Goal: Transaction & Acquisition: Purchase product/service

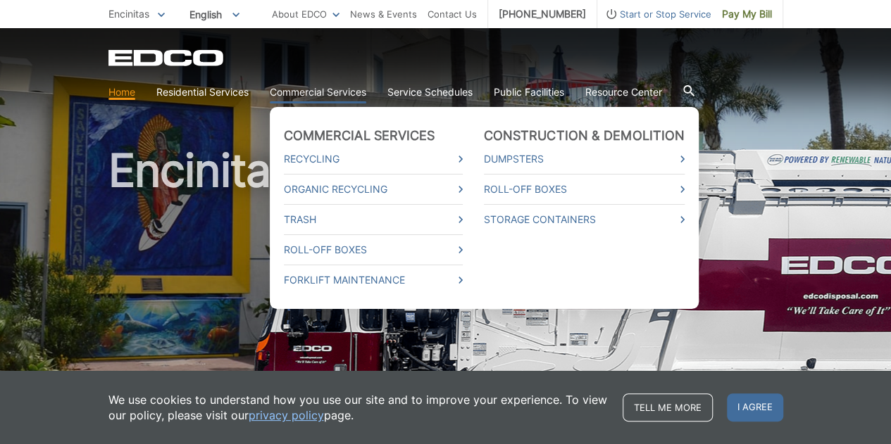
click at [307, 98] on link "Commercial Services" at bounding box center [318, 92] width 97 height 15
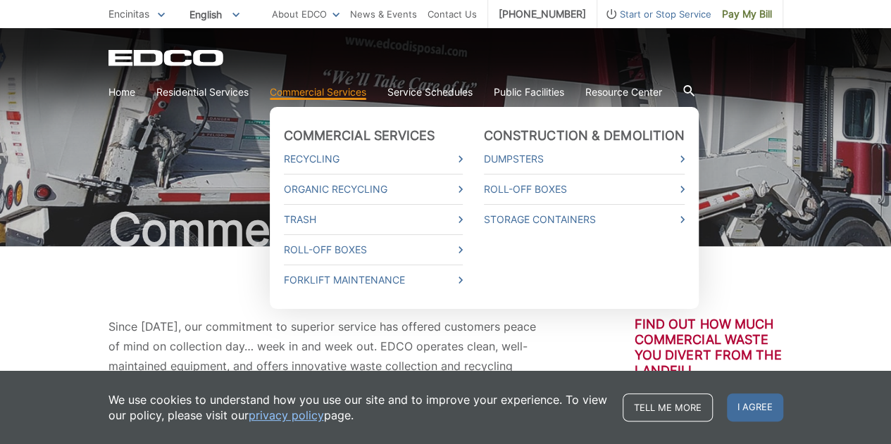
click at [308, 90] on link "Commercial Services" at bounding box center [318, 92] width 97 height 15
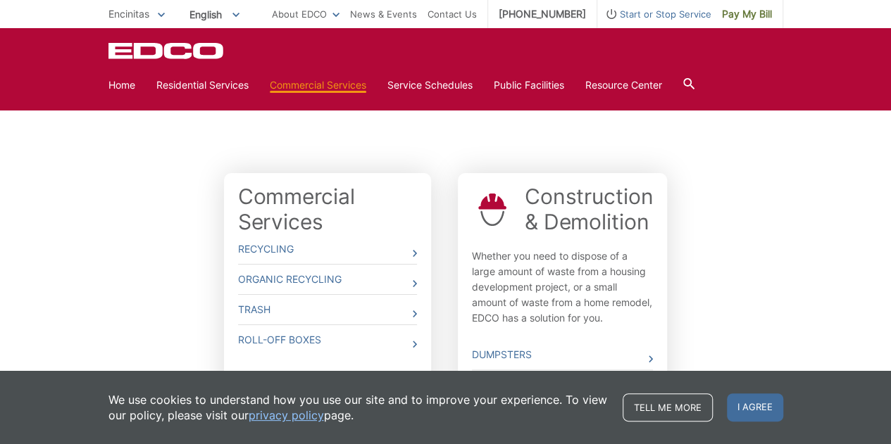
scroll to position [490, 0]
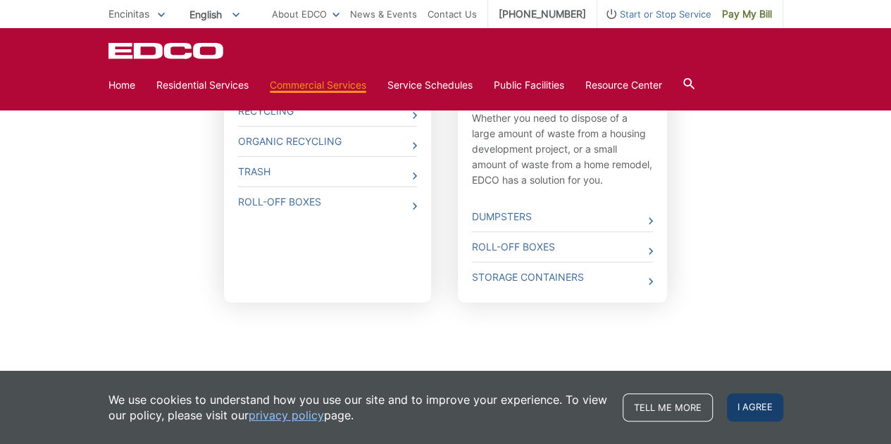
click at [757, 408] on span "I agree" at bounding box center [755, 408] width 56 height 28
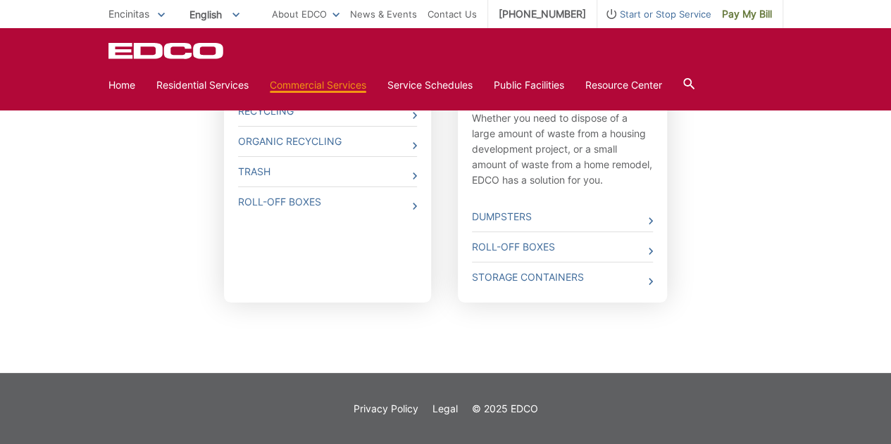
click at [726, 347] on div "Commercial Services Recycling Organic Recycling Trash Roll-Off Boxes Constructi…" at bounding box center [445, 200] width 675 height 345
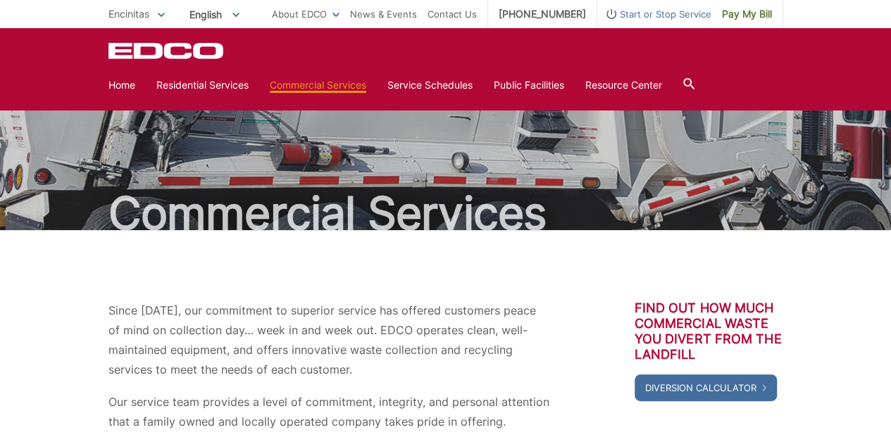
scroll to position [0, 0]
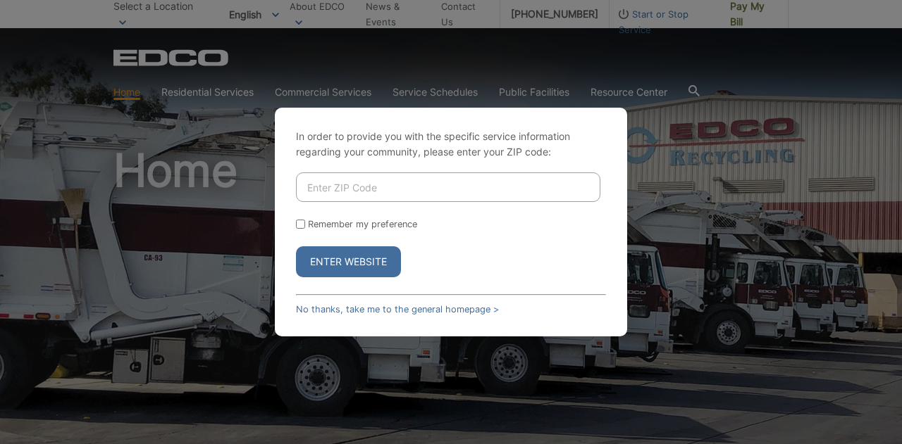
click at [338, 185] on input "Enter ZIP Code" at bounding box center [448, 188] width 304 height 30
type input "92024"
click at [352, 267] on button "Enter Website" at bounding box center [348, 262] width 105 height 31
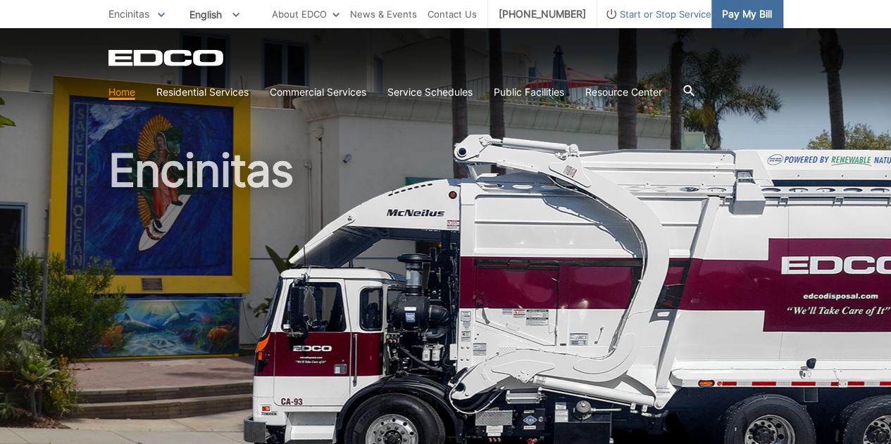
click at [740, 8] on span "Pay My Bill" at bounding box center [747, 13] width 50 height 15
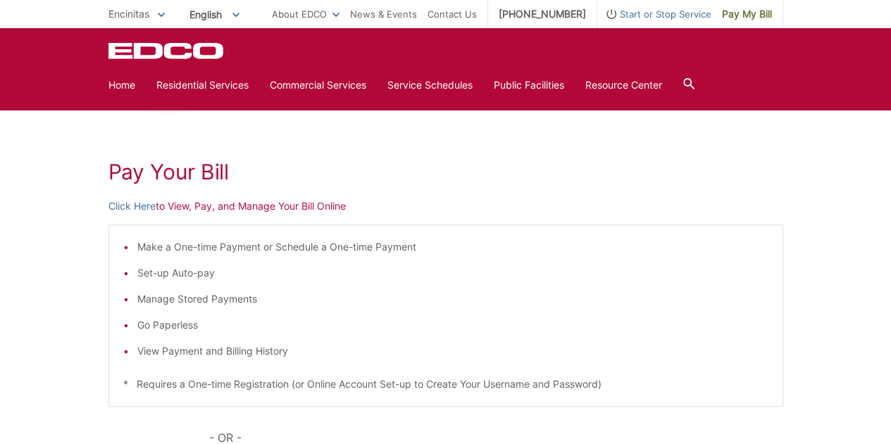
scroll to position [141, 0]
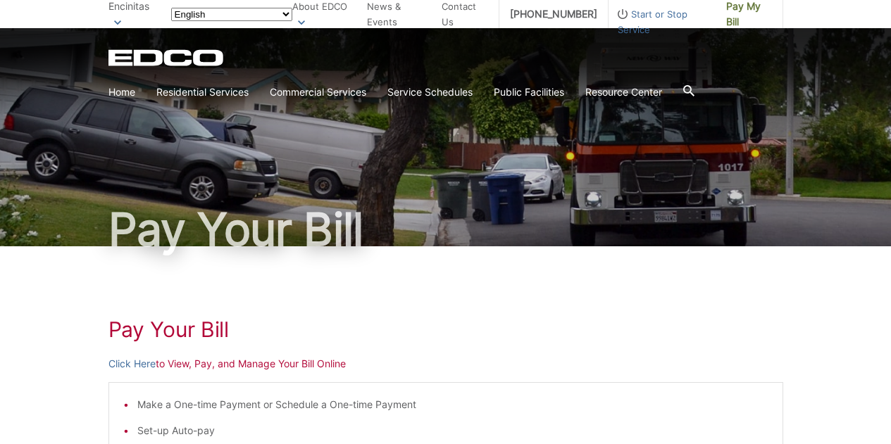
scroll to position [141, 0]
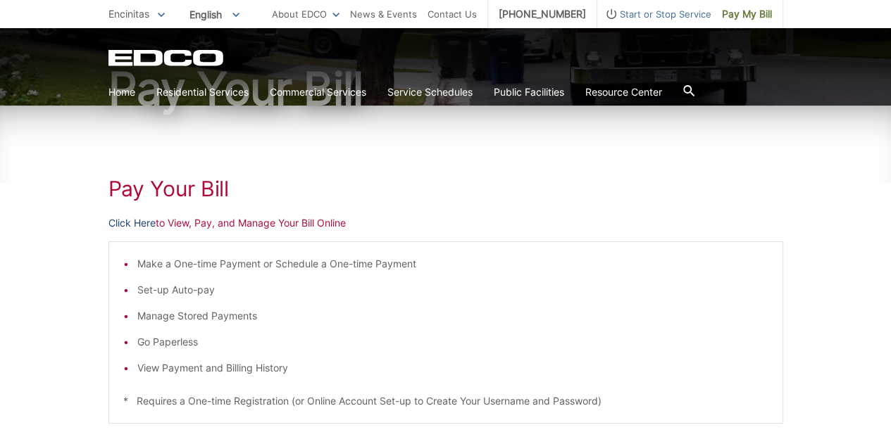
click at [123, 218] on link "Click Here" at bounding box center [131, 223] width 47 height 15
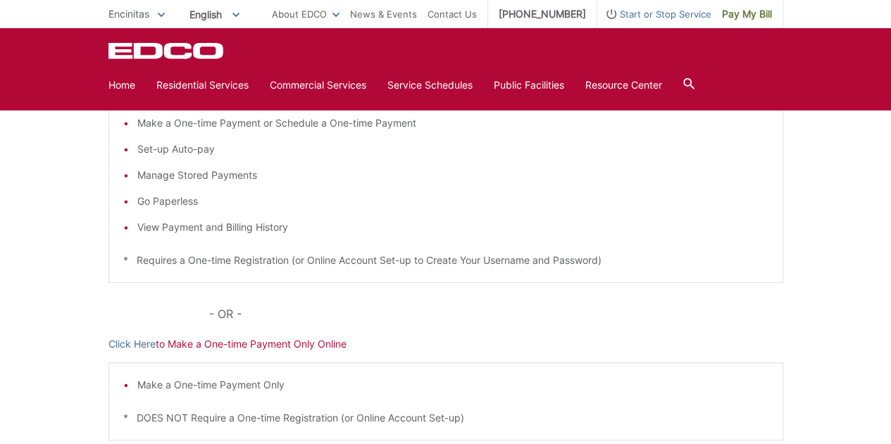
click at [431, 300] on div "Pay Your [PERSON_NAME] Here to View, Pay, and Manage Your Bill Online Make a On…" at bounding box center [445, 249] width 675 height 568
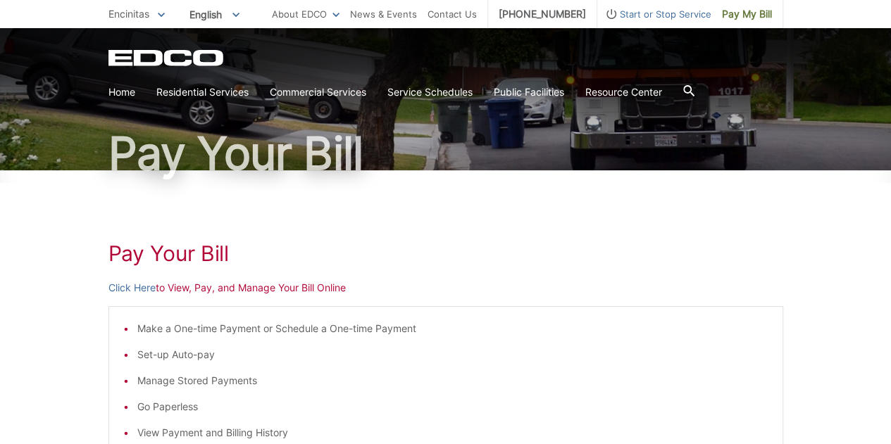
scroll to position [141, 0]
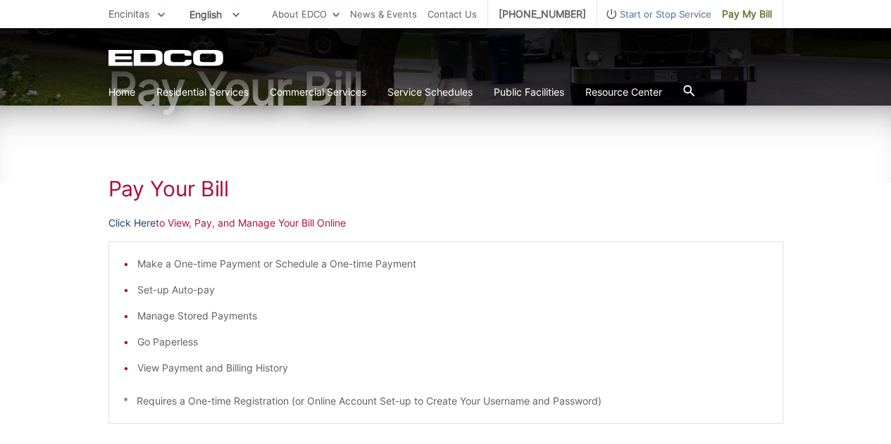
click at [128, 227] on link "Click Here" at bounding box center [131, 223] width 47 height 15
